Goal: Transaction & Acquisition: Purchase product/service

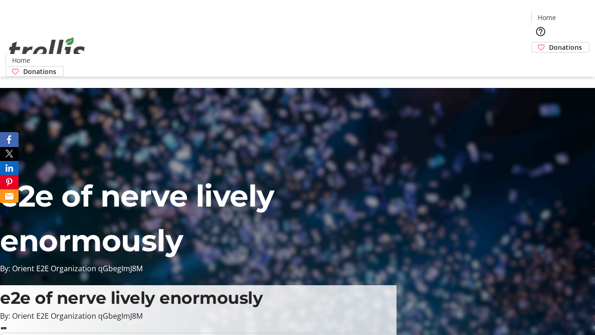
click at [549, 42] on span "Donations" at bounding box center [565, 47] width 33 height 10
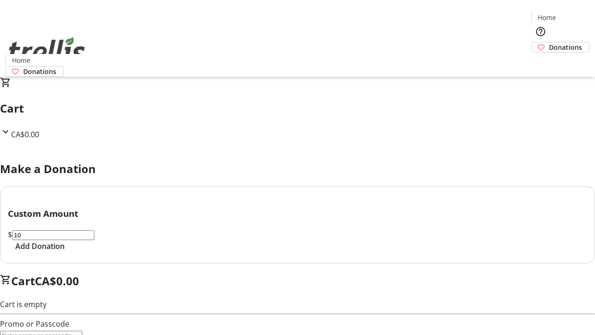
click at [65, 251] on span "Add Donation" at bounding box center [39, 245] width 49 height 11
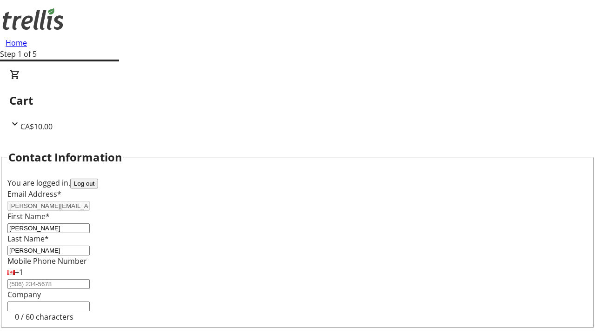
select select "CA"
type input "[STREET_ADDRESS][PERSON_NAME]"
type input "Kelowna"
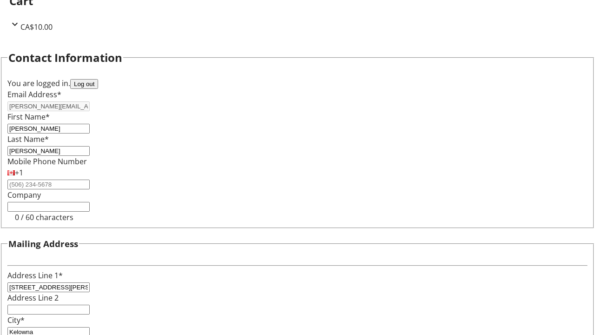
select select "BC"
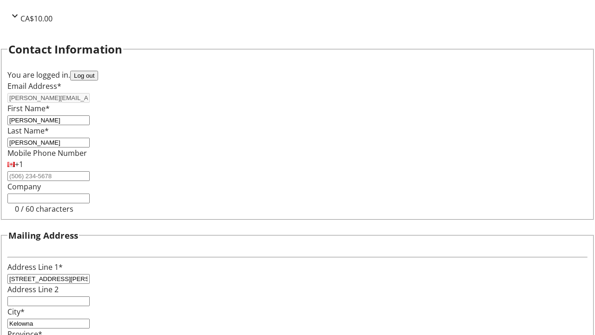
type input "Kelowna"
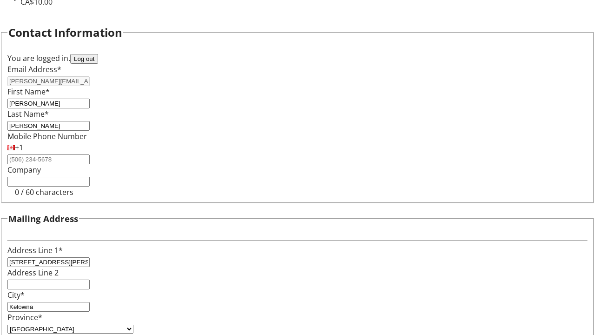
type input "V1Y 0C2"
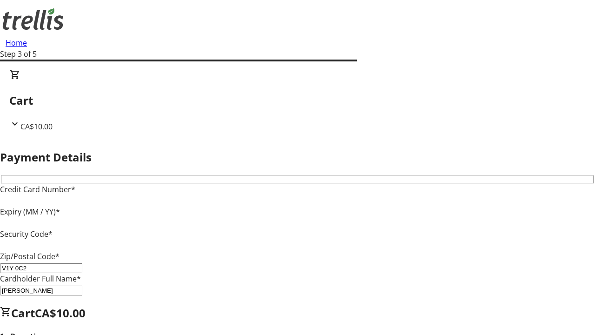
type input "V1Y 0C2"
